Goal: Information Seeking & Learning: Learn about a topic

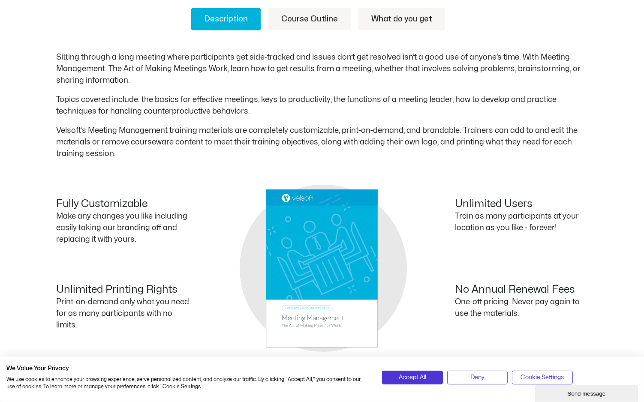
scroll to position [477, 0]
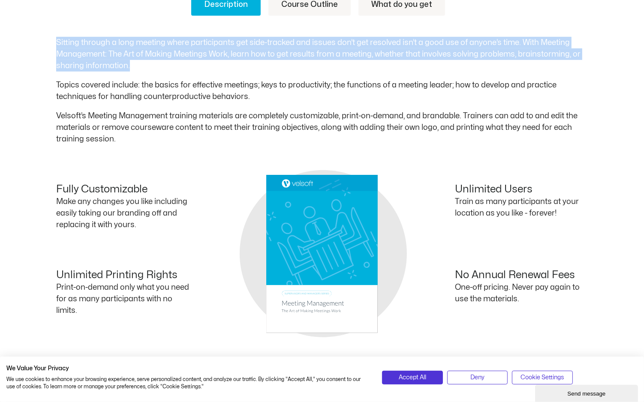
drag, startPoint x: 56, startPoint y: 41, endPoint x: 165, endPoint y: 64, distance: 111.4
click at [165, 64] on p "Sitting through a long meeting where participants get side-tracked and issues d…" at bounding box center [322, 54] width 532 height 35
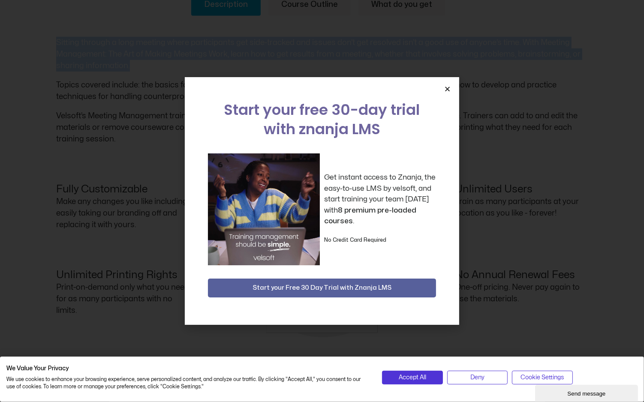
click at [448, 89] on icon "Close" at bounding box center [447, 89] width 6 height 6
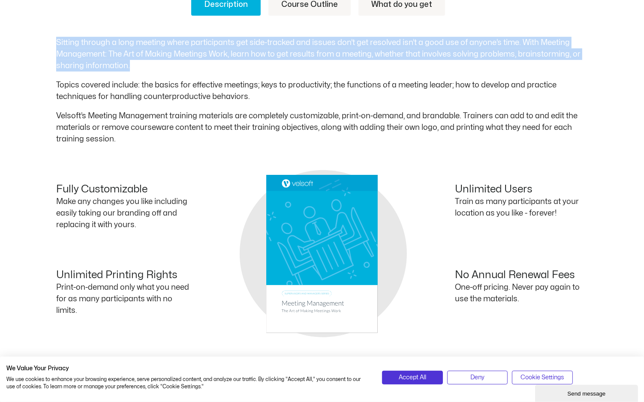
copy p "Sitting through a long meeting where participants get side-tracked and issues d…"
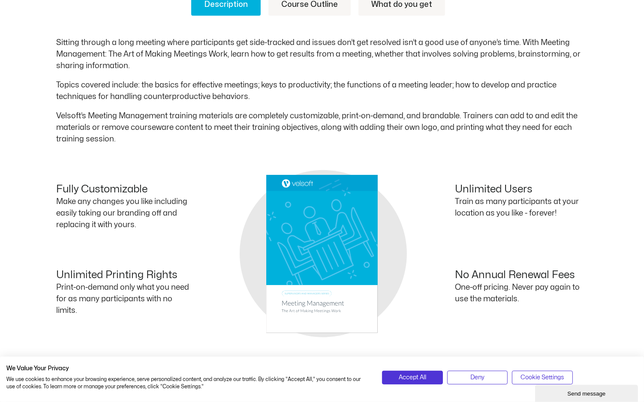
click at [295, 111] on p "Velsoft’s Meeting Management training materials are completely customizable, pr…" at bounding box center [322, 127] width 532 height 35
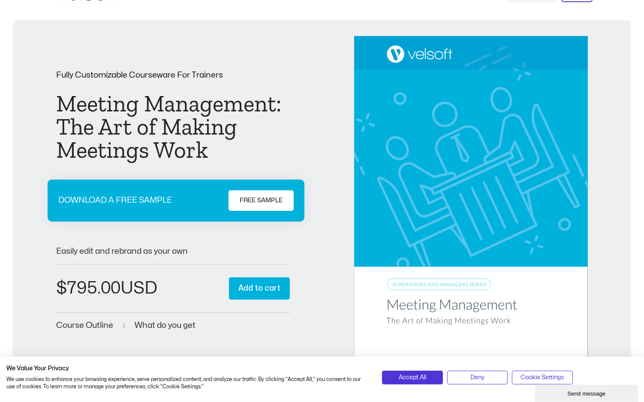
scroll to position [0, 0]
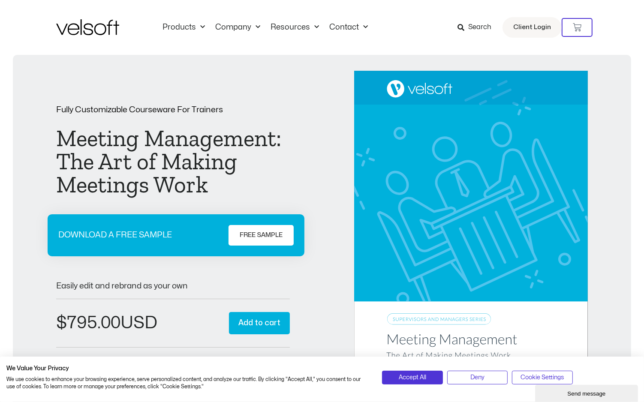
click at [464, 25] on icon at bounding box center [461, 27] width 7 height 7
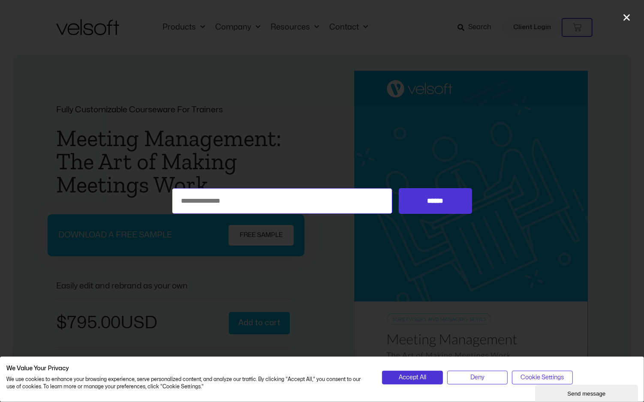
click at [315, 207] on input "Search for:" at bounding box center [282, 201] width 220 height 26
paste input "**********"
type input "**********"
click at [399, 188] on input "******" at bounding box center [435, 201] width 73 height 26
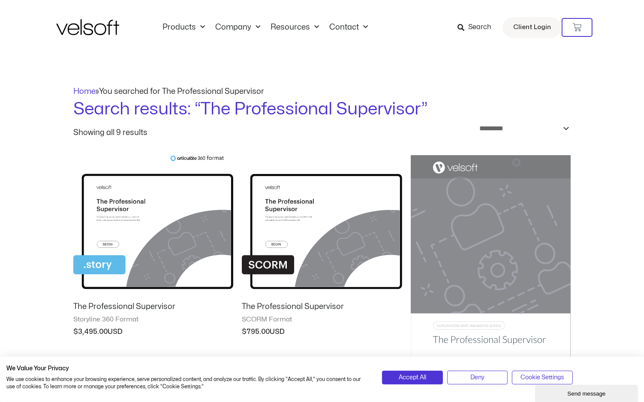
click at [155, 231] on img at bounding box center [153, 224] width 160 height 139
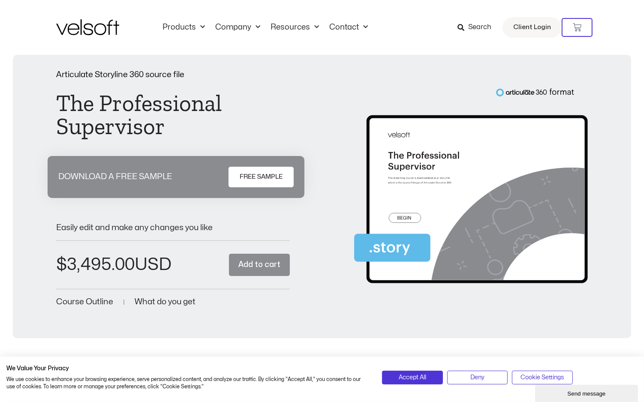
click at [257, 172] on span "FREE SAMPLE" at bounding box center [261, 177] width 43 height 10
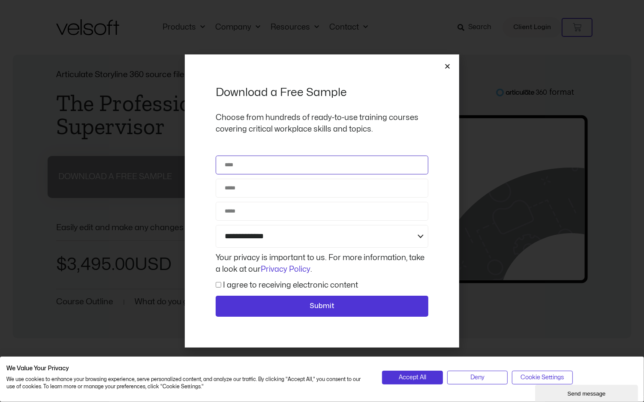
click at [257, 170] on input "Name" at bounding box center [322, 165] width 213 height 19
type input "**********"
click at [444, 66] on div "**********" at bounding box center [322, 200] width 274 height 293
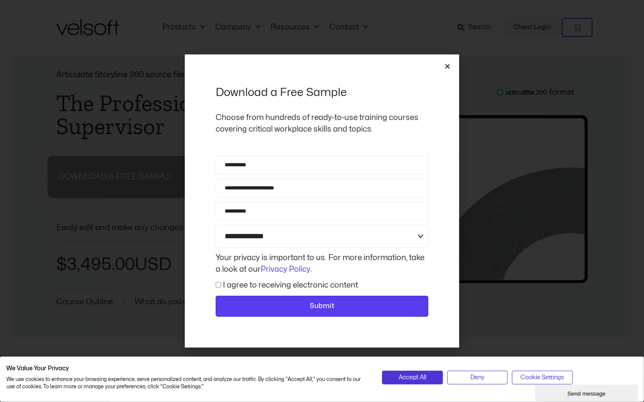
click at [302, 301] on span "Submit" at bounding box center [322, 306] width 190 height 11
click at [297, 301] on span "Submit" at bounding box center [322, 306] width 190 height 11
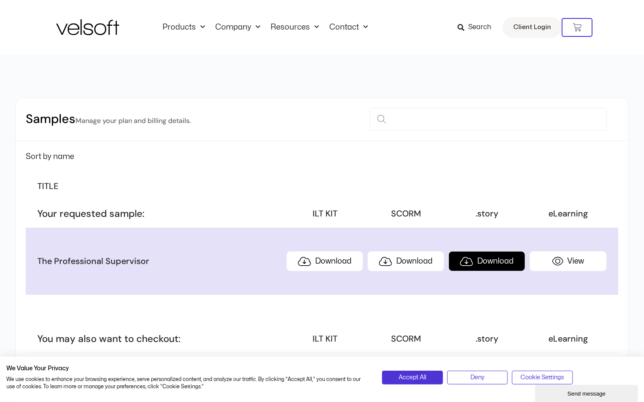
click at [488, 265] on link "Download" at bounding box center [487, 261] width 77 height 20
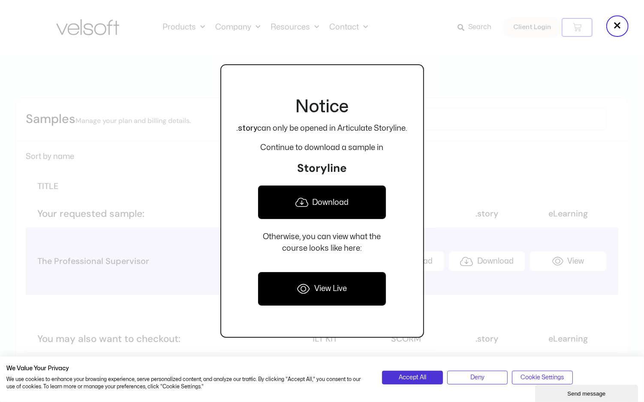
click at [309, 296] on link "View Live" at bounding box center [322, 289] width 128 height 34
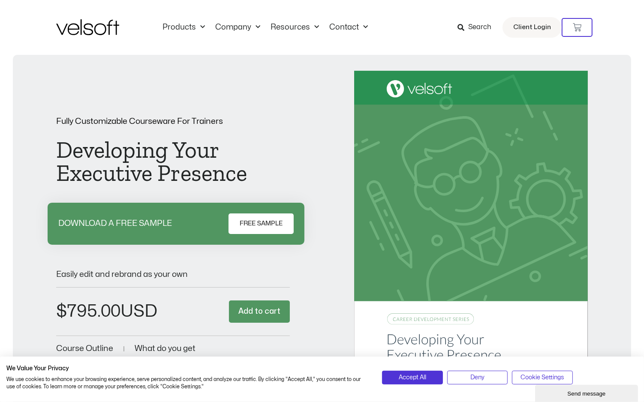
click at [486, 27] on span "Search" at bounding box center [479, 27] width 23 height 11
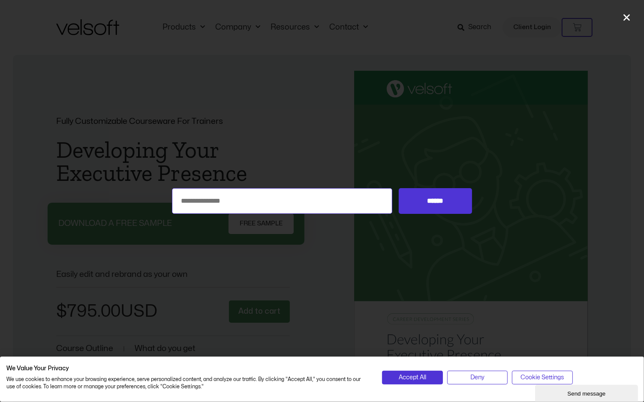
click at [286, 208] on input "Search for:" at bounding box center [282, 201] width 220 height 26
paste input "**********"
type input "**********"
click at [399, 188] on input "******" at bounding box center [435, 201] width 73 height 26
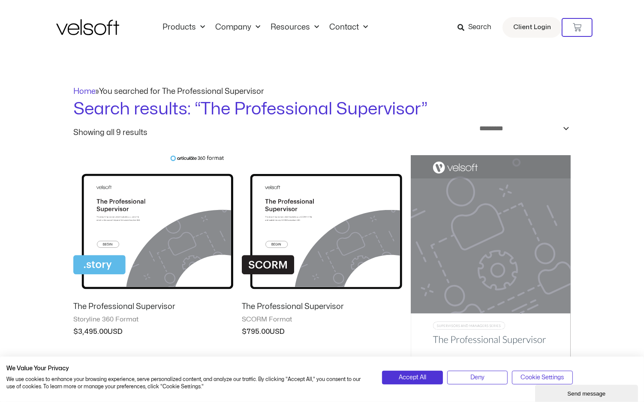
click at [467, 211] on img at bounding box center [491, 268] width 160 height 227
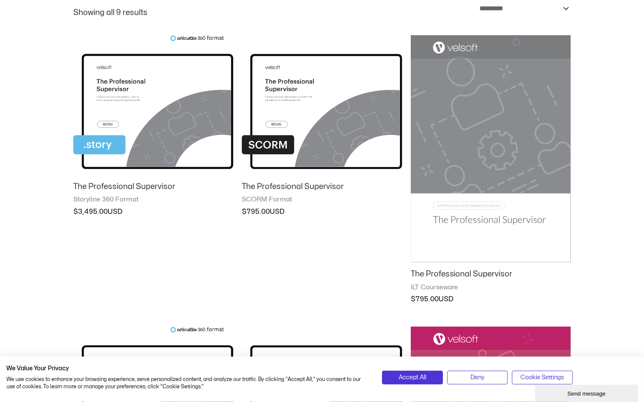
scroll to position [123, 0]
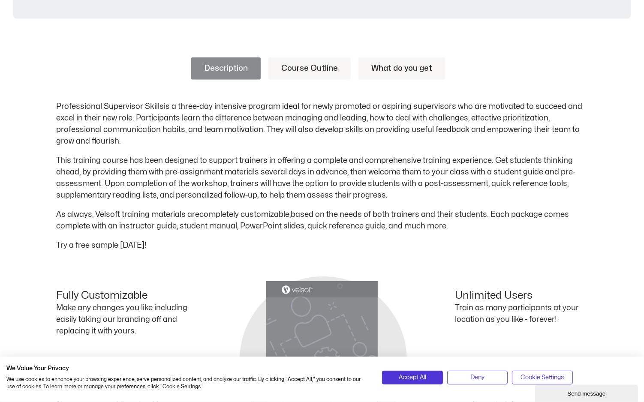
scroll to position [422, 0]
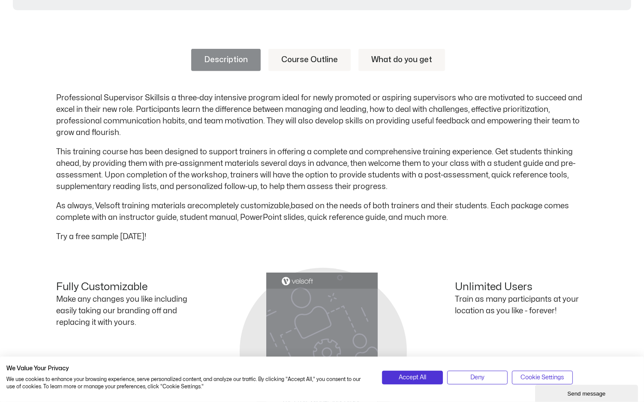
drag, startPoint x: 187, startPoint y: 129, endPoint x: 55, endPoint y: 95, distance: 136.3
click at [55, 95] on div "Description Course Outline What do you get Professional Supervisor Skills is a …" at bounding box center [322, 269] width 644 height 493
copy p "Professional Supervisor Skills is a three-day intensive program ideal for newly…"
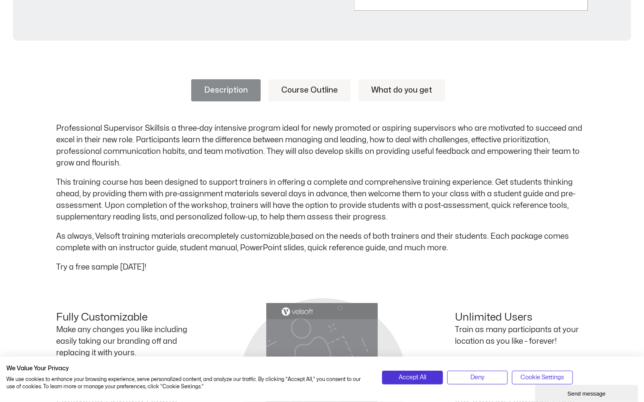
scroll to position [401, 0]
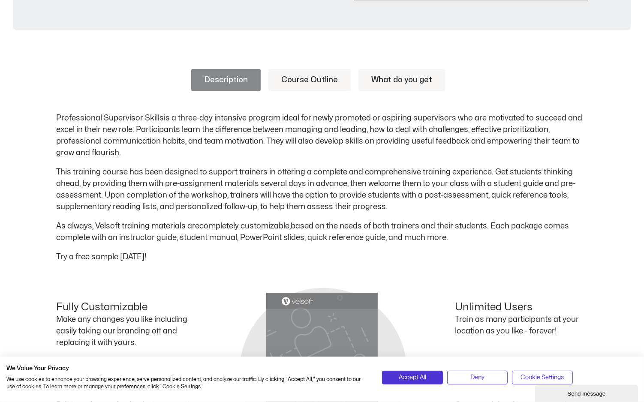
click at [323, 79] on link "Course Outline" at bounding box center [309, 80] width 82 height 22
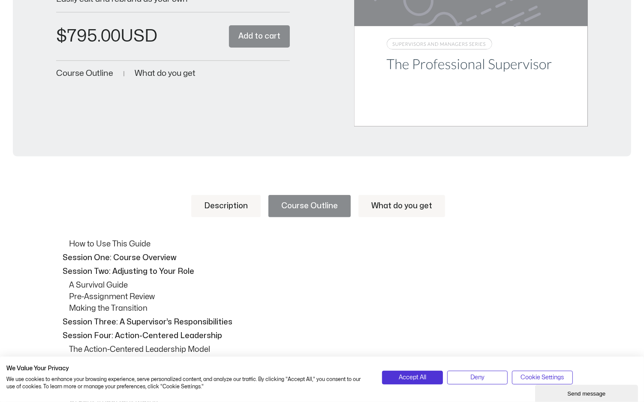
scroll to position [218, 0]
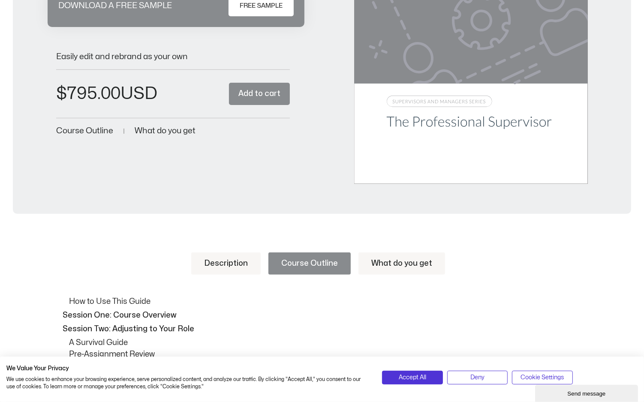
drag, startPoint x: 172, startPoint y: 242, endPoint x: 68, endPoint y: 349, distance: 149.8
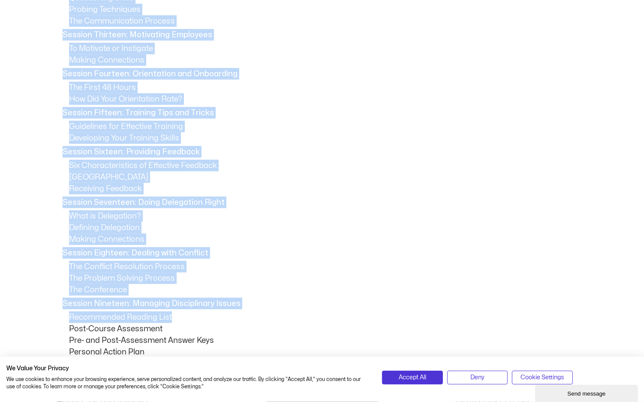
scroll to position [1079, 0]
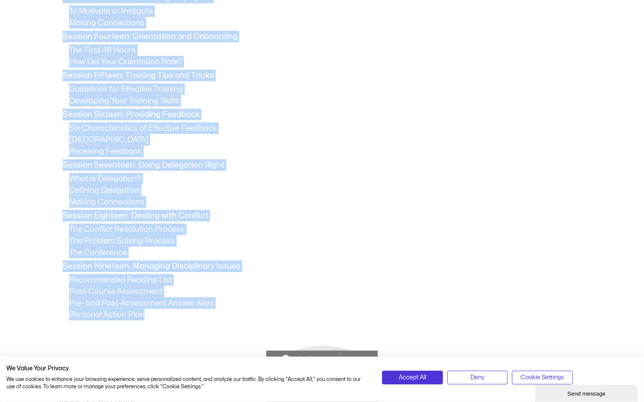
drag, startPoint x: 60, startPoint y: 96, endPoint x: 242, endPoint y: 310, distance: 281.7
copy div "Loremip Dolor: S Ametconsec’a Elitseddoeiusmod Tempori Utla: Etdolo-Magnaali En…"
click at [242, 310] on p "Personal Action Plan" at bounding box center [328, 315] width 519 height 12
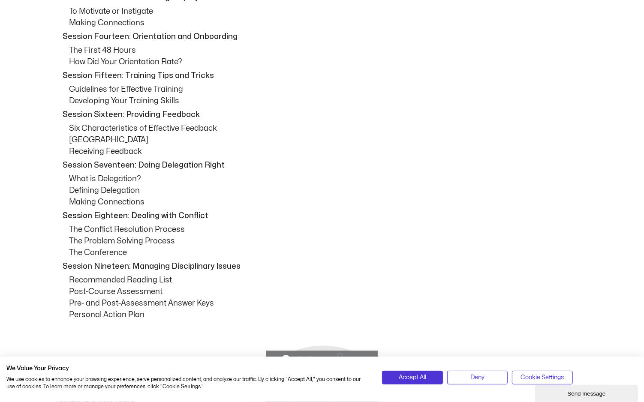
click at [142, 254] on p "The Conference" at bounding box center [328, 253] width 519 height 12
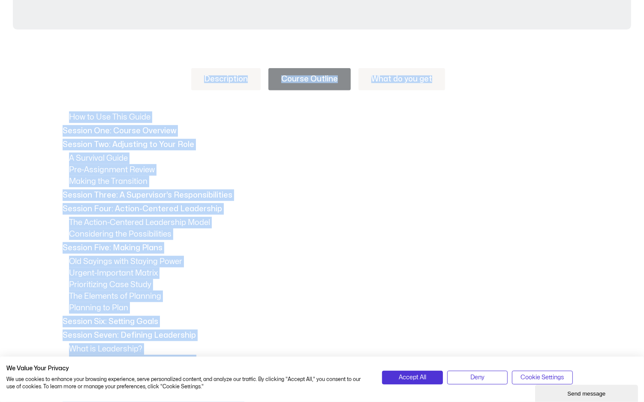
scroll to position [365, 0]
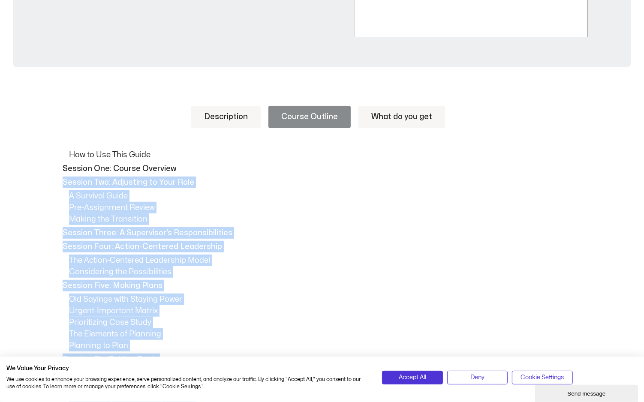
drag, startPoint x: 238, startPoint y: 265, endPoint x: 60, endPoint y: 182, distance: 196.5
copy div "Loremip Dol: Sitametco ad Elit Sedd E Temporin Utlab Etd-Magnaaliqu Enimad Mini…"
